Goal: Transaction & Acquisition: Book appointment/travel/reservation

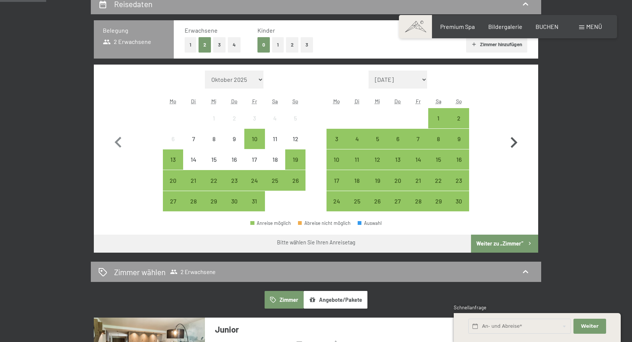
click at [513, 143] on icon "button" at bounding box center [514, 143] width 22 height 22
select select "2025-11-01"
select select "2025-12-01"
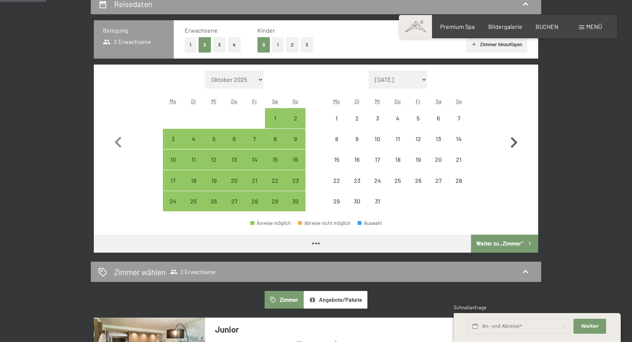
select select "2025-11-01"
select select "2025-12-01"
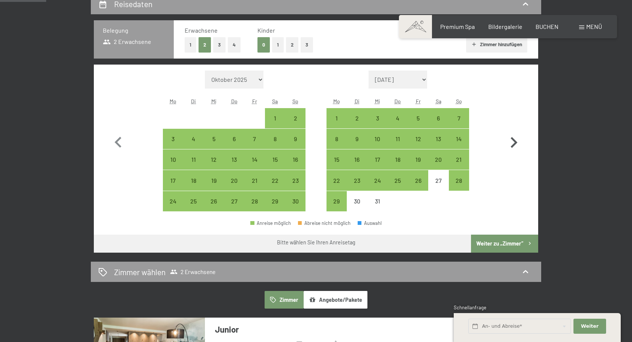
click at [512, 142] on icon "button" at bounding box center [514, 143] width 22 height 22
select select "2025-12-01"
select select "2026-01-01"
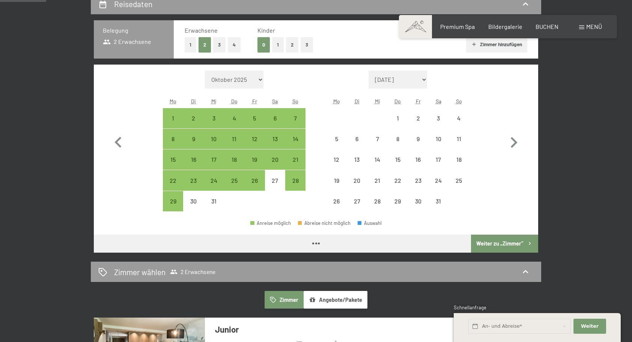
select select "2025-12-01"
select select "2026-01-01"
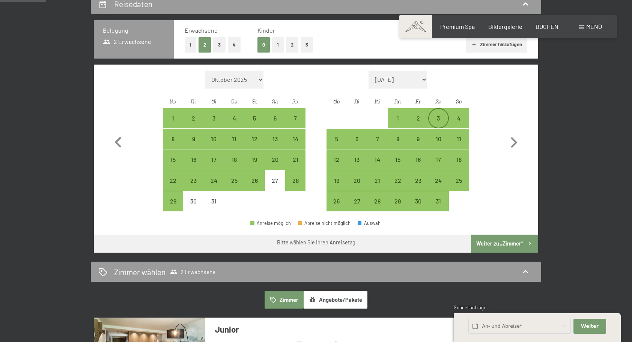
click at [439, 116] on div "3" at bounding box center [438, 124] width 19 height 19
select select "2025-12-01"
select select "2026-01-01"
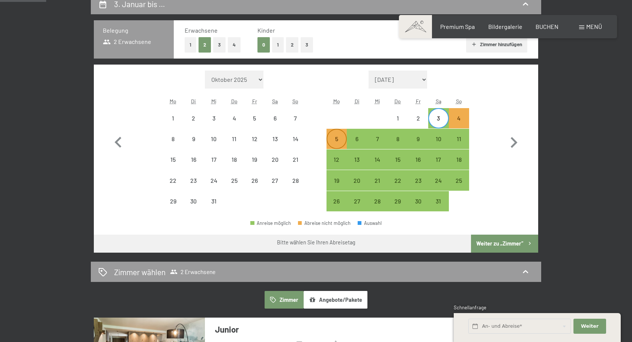
click at [337, 136] on div "5" at bounding box center [336, 145] width 19 height 19
select select "2025-12-01"
select select "2026-01-01"
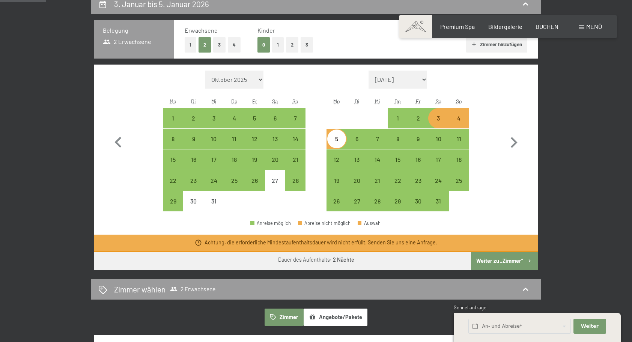
click at [497, 259] on button "Weiter zu „Zimmer“" at bounding box center [504, 261] width 67 height 18
select select "2025-12-01"
select select "2026-01-01"
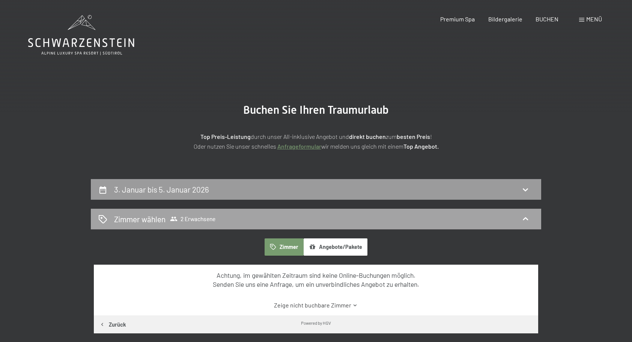
click at [193, 217] on span "2 Erwachsene" at bounding box center [192, 219] width 45 height 8
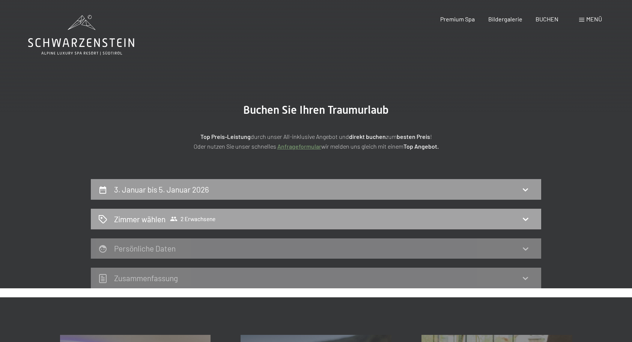
click at [193, 217] on span "2 Erwachsene" at bounding box center [192, 219] width 45 height 8
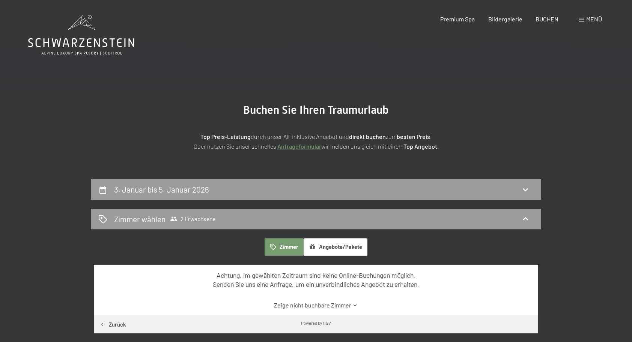
click at [285, 246] on button "Zimmer" at bounding box center [284, 246] width 39 height 17
click at [325, 249] on button "Angebote/Pakete" at bounding box center [336, 246] width 64 height 17
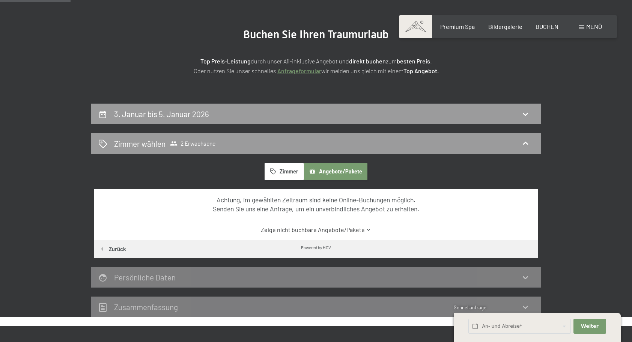
scroll to position [87, 0]
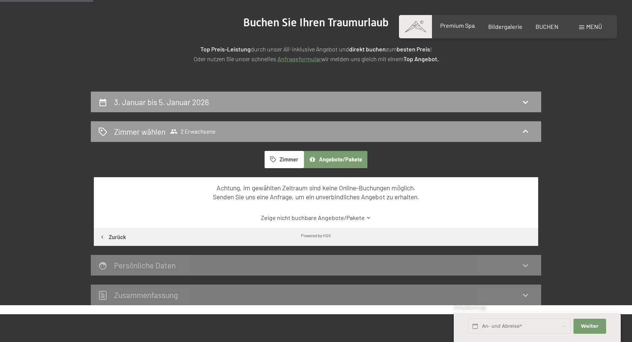
click at [464, 24] on span "Premium Spa" at bounding box center [457, 25] width 35 height 7
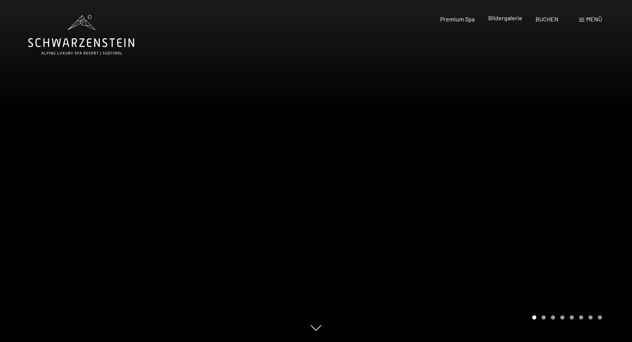
click at [503, 17] on span "Bildergalerie" at bounding box center [505, 17] width 34 height 7
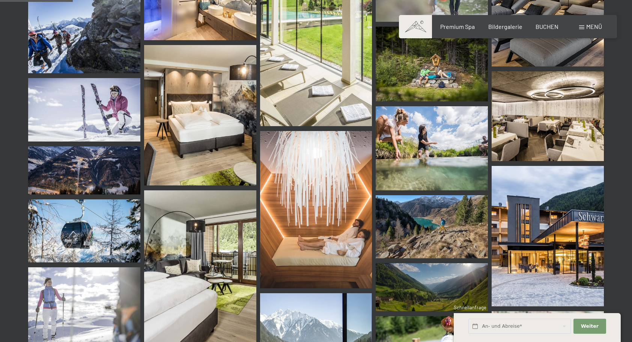
scroll to position [1034, 0]
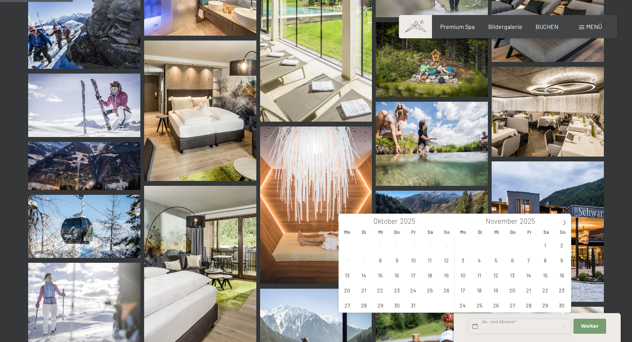
click at [511, 327] on input "text" at bounding box center [519, 326] width 102 height 15
click at [563, 222] on icon at bounding box center [564, 222] width 5 height 5
type input "2026"
click at [546, 243] on span "3" at bounding box center [545, 245] width 15 height 15
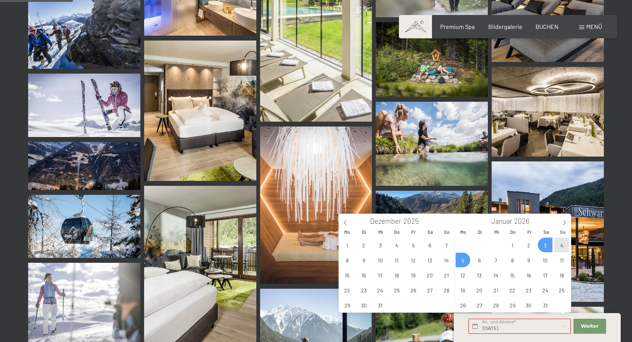
click at [462, 259] on span "5" at bounding box center [463, 260] width 15 height 15
type input "Sa. 03.01.2026 - Mo. 05.01.2026"
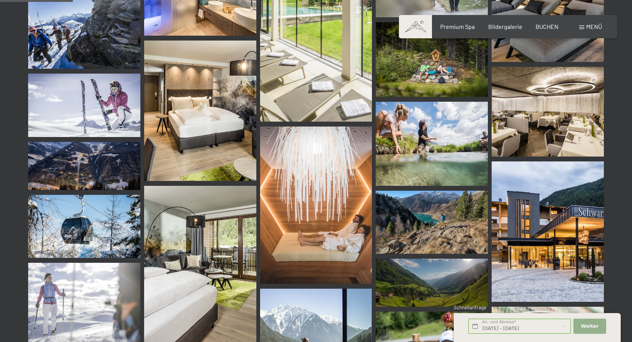
click at [586, 321] on button "Weiter Adressfelder ausblenden" at bounding box center [590, 326] width 32 height 15
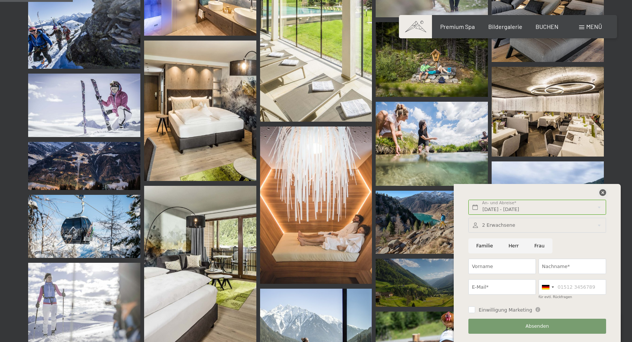
click at [602, 192] on icon at bounding box center [602, 192] width 7 height 7
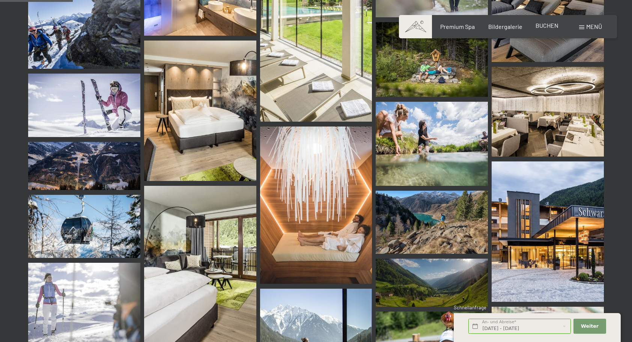
click at [543, 23] on span "BUCHEN" at bounding box center [547, 25] width 23 height 7
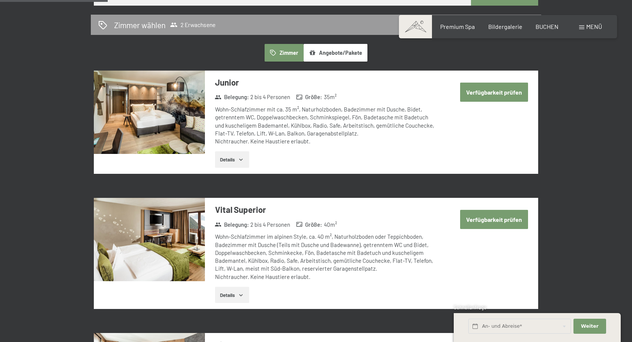
scroll to position [433, 0]
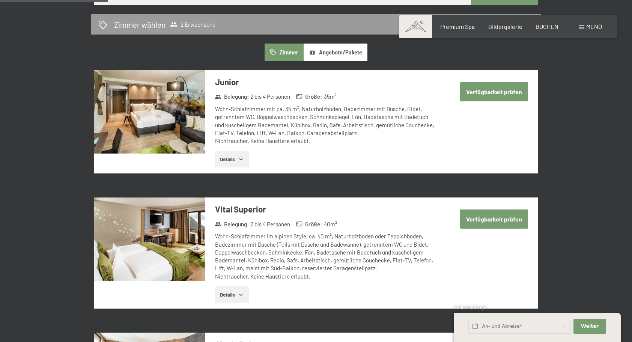
click at [487, 89] on button "Verfügbarkeit prüfen" at bounding box center [494, 91] width 68 height 19
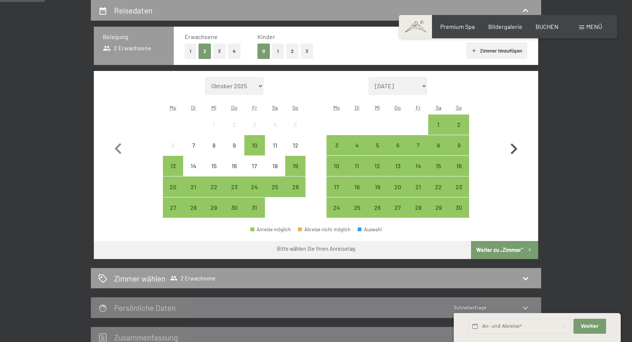
click at [517, 148] on icon "button" at bounding box center [514, 149] width 22 height 22
select select "2025-11-01"
select select "2025-12-01"
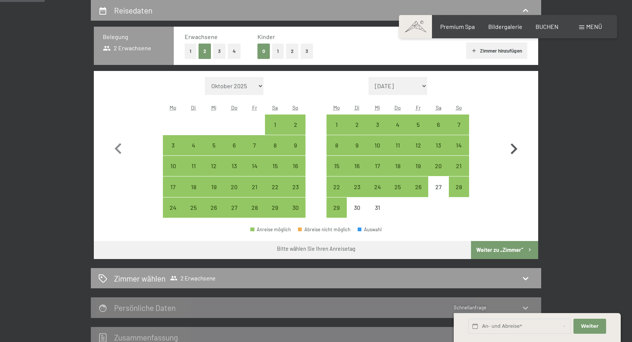
click at [517, 148] on icon "button" at bounding box center [514, 149] width 22 height 22
select select "2025-12-01"
select select "2026-01-01"
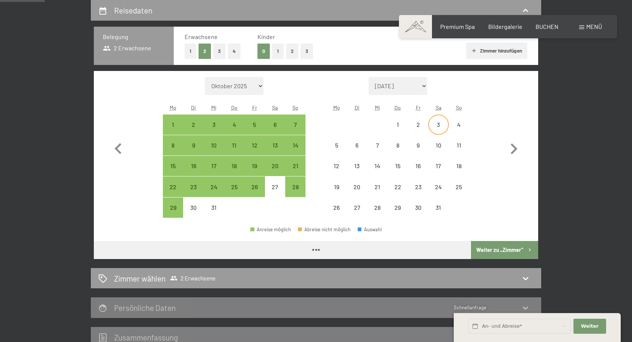
select select "2025-12-01"
select select "2026-01-01"
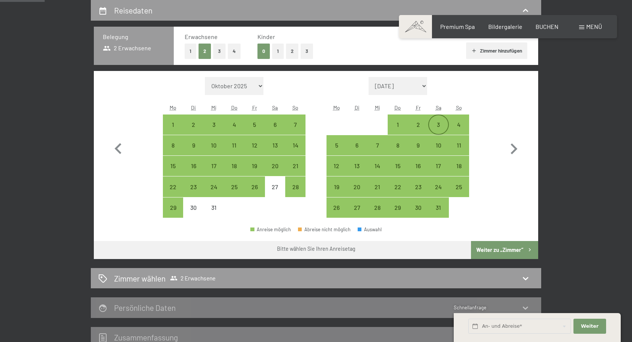
click at [440, 124] on div "3" at bounding box center [438, 131] width 19 height 19
select select "2025-12-01"
select select "2026-01-01"
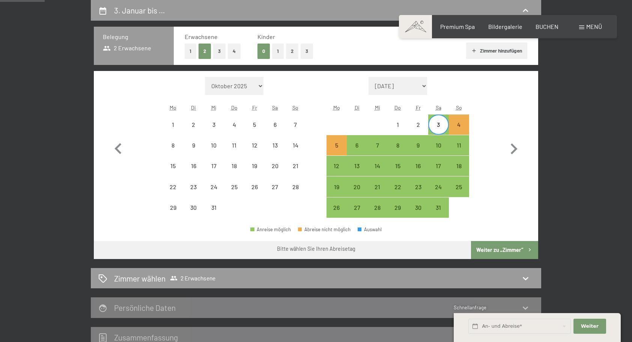
click at [499, 247] on button "Weiter zu „Zimmer“" at bounding box center [504, 250] width 67 height 18
select select "2025-12-01"
select select "2026-01-01"
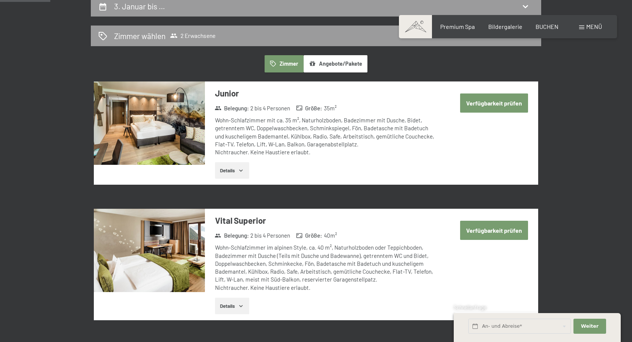
scroll to position [184, 0]
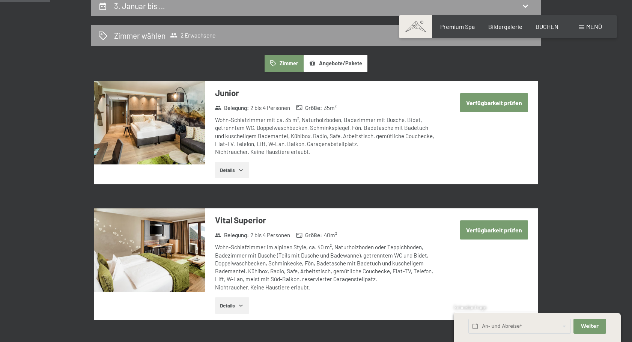
click at [501, 98] on button "Verfügbarkeit prüfen" at bounding box center [494, 102] width 68 height 19
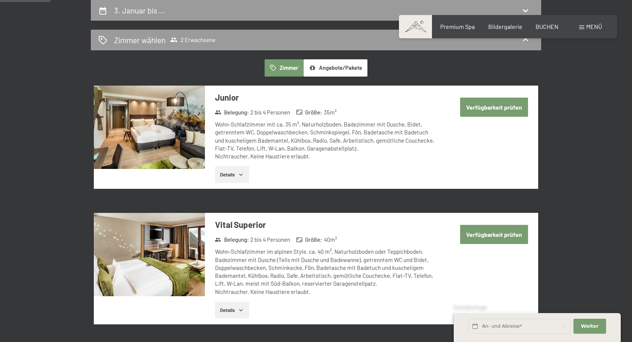
select select "2025-12-01"
select select "2026-01-01"
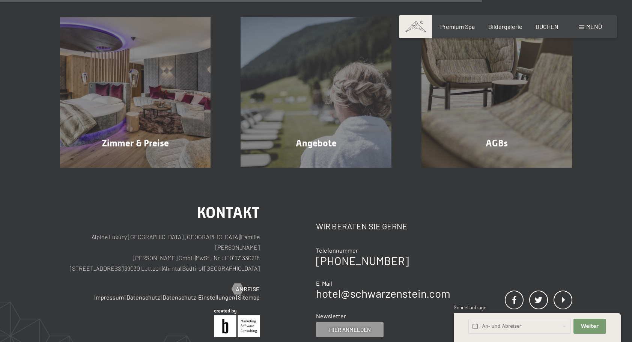
scroll to position [557, 0]
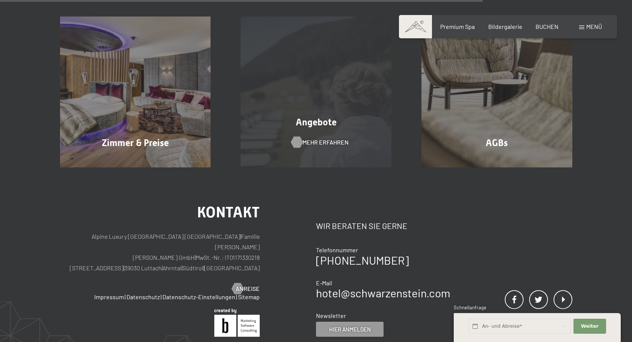
click at [316, 144] on span "Mehr erfahren" at bounding box center [326, 142] width 46 height 8
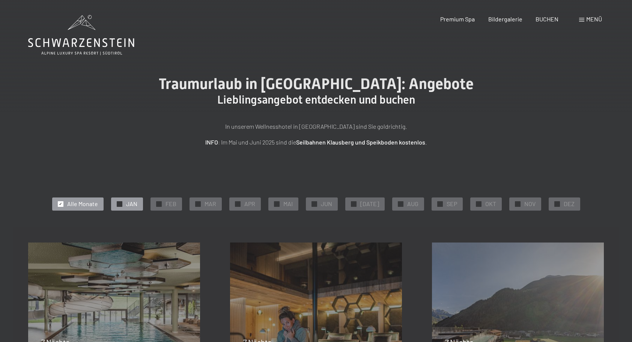
click at [126, 205] on div "✓ JAN" at bounding box center [127, 203] width 32 height 13
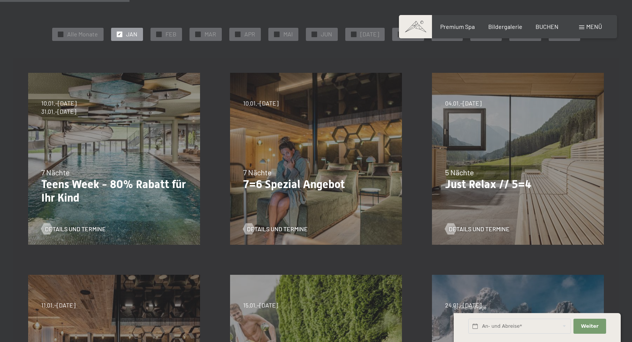
scroll to position [170, 0]
click at [482, 227] on span "Details und Termine" at bounding box center [486, 228] width 61 height 8
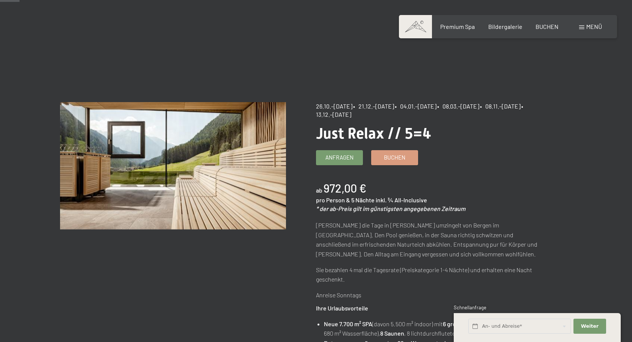
scroll to position [8, 0]
